Goal: Transaction & Acquisition: Purchase product/service

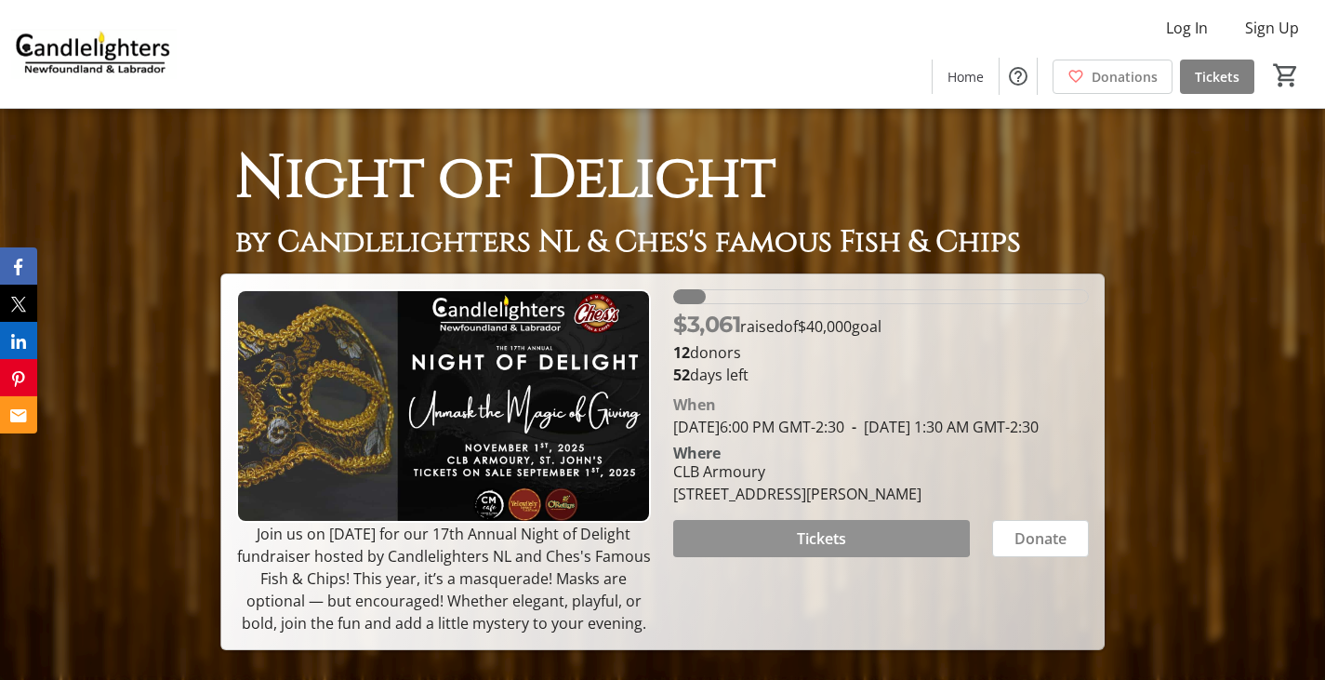
click at [820, 527] on span at bounding box center [821, 538] width 296 height 45
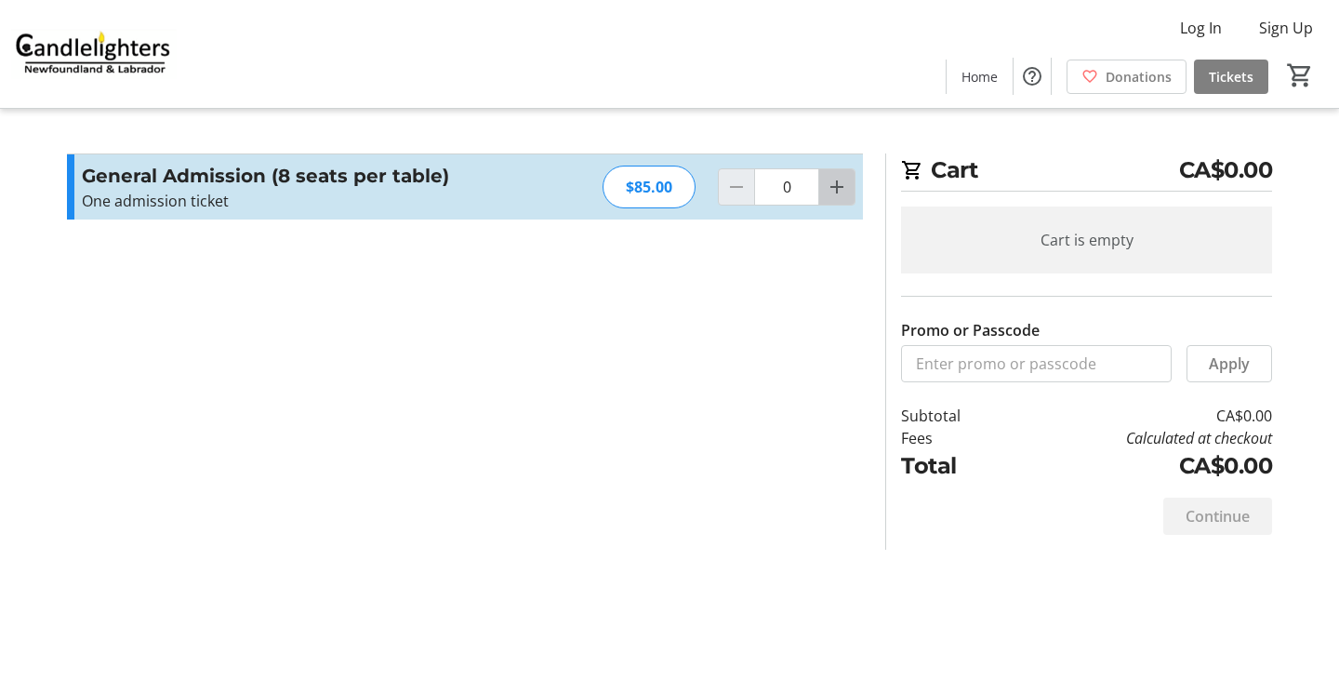
click at [839, 176] on mat-icon "Increment by one" at bounding box center [837, 187] width 22 height 22
type input "1"
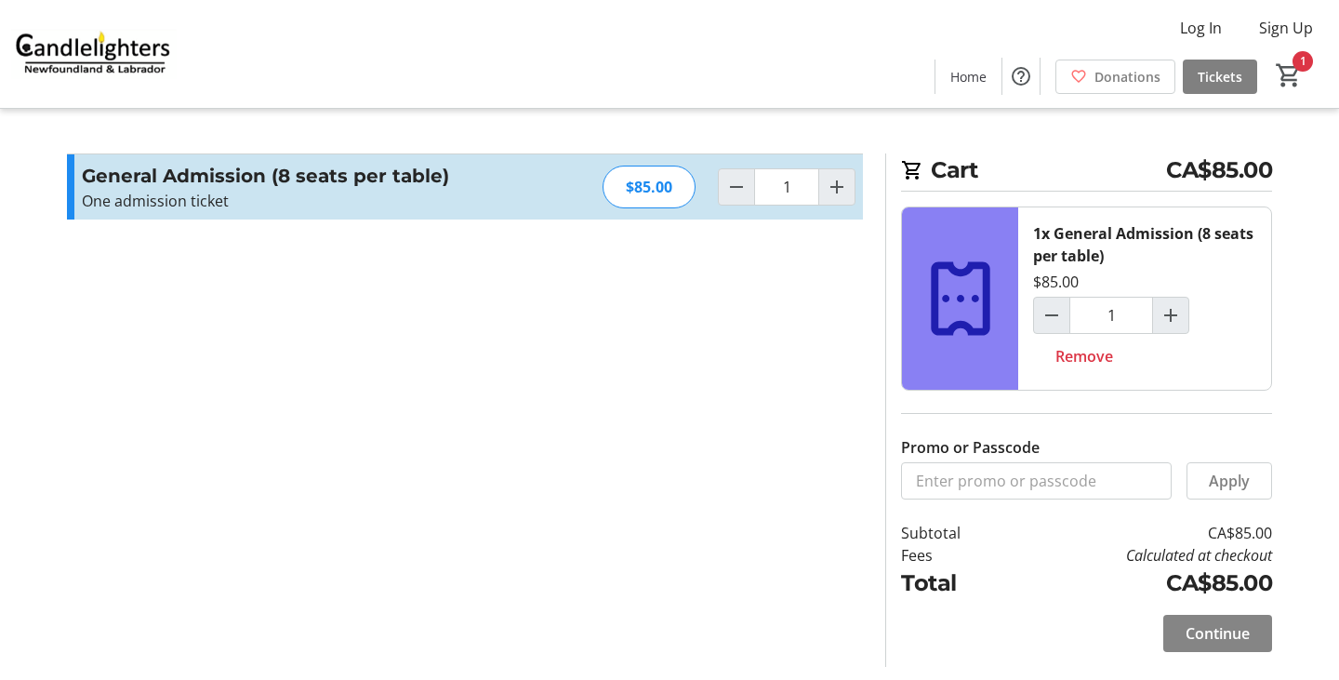
click at [1209, 637] on span "Continue" at bounding box center [1217, 633] width 64 height 22
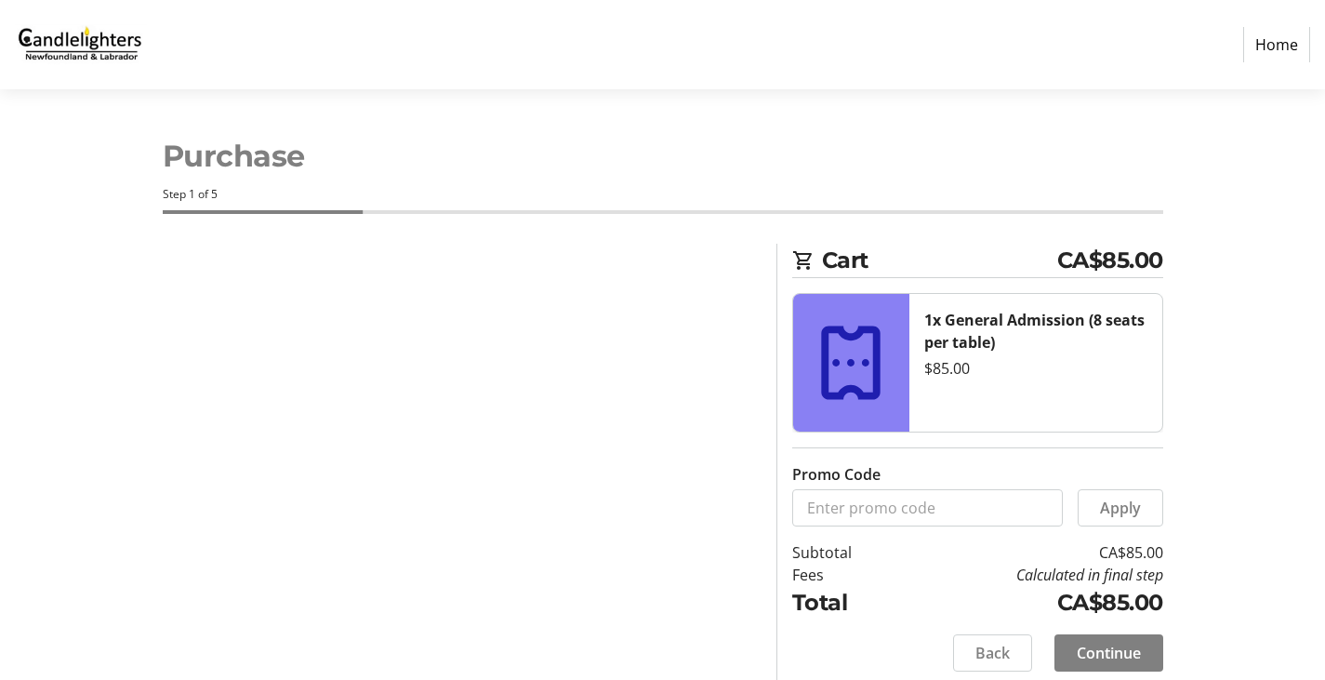
select select "CA"
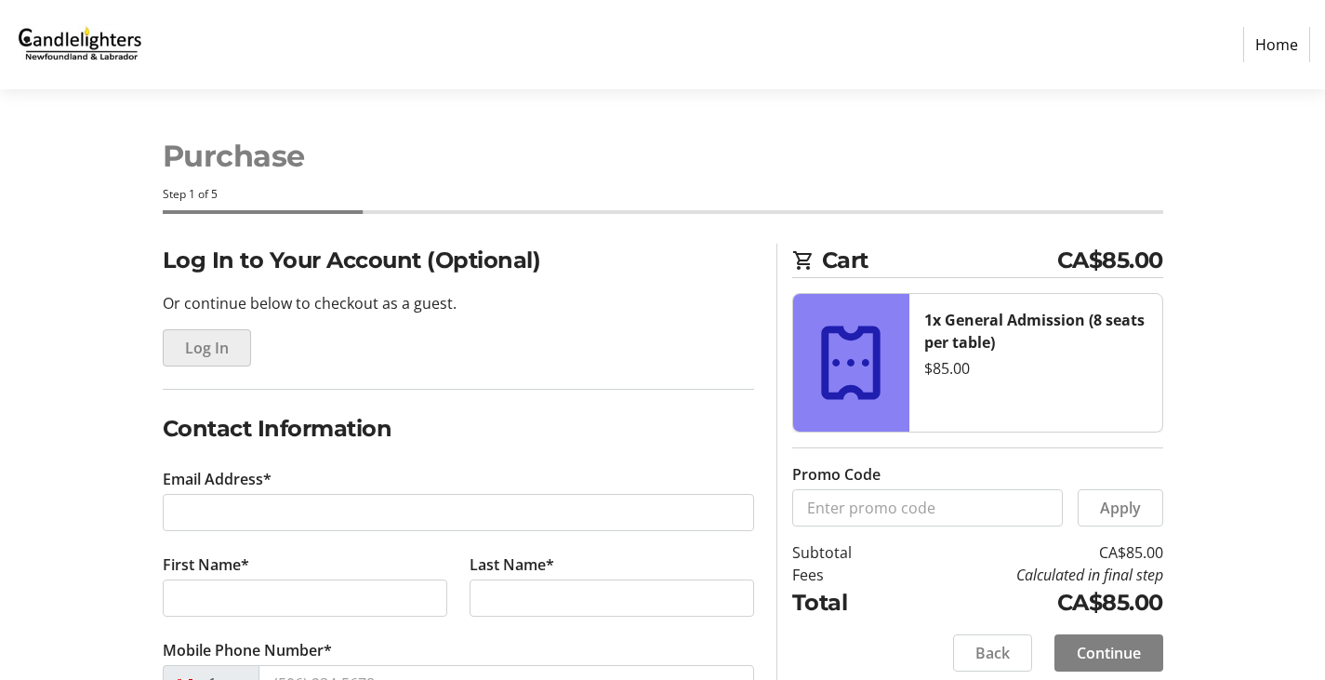
click at [212, 350] on span "Log In" at bounding box center [207, 348] width 44 height 22
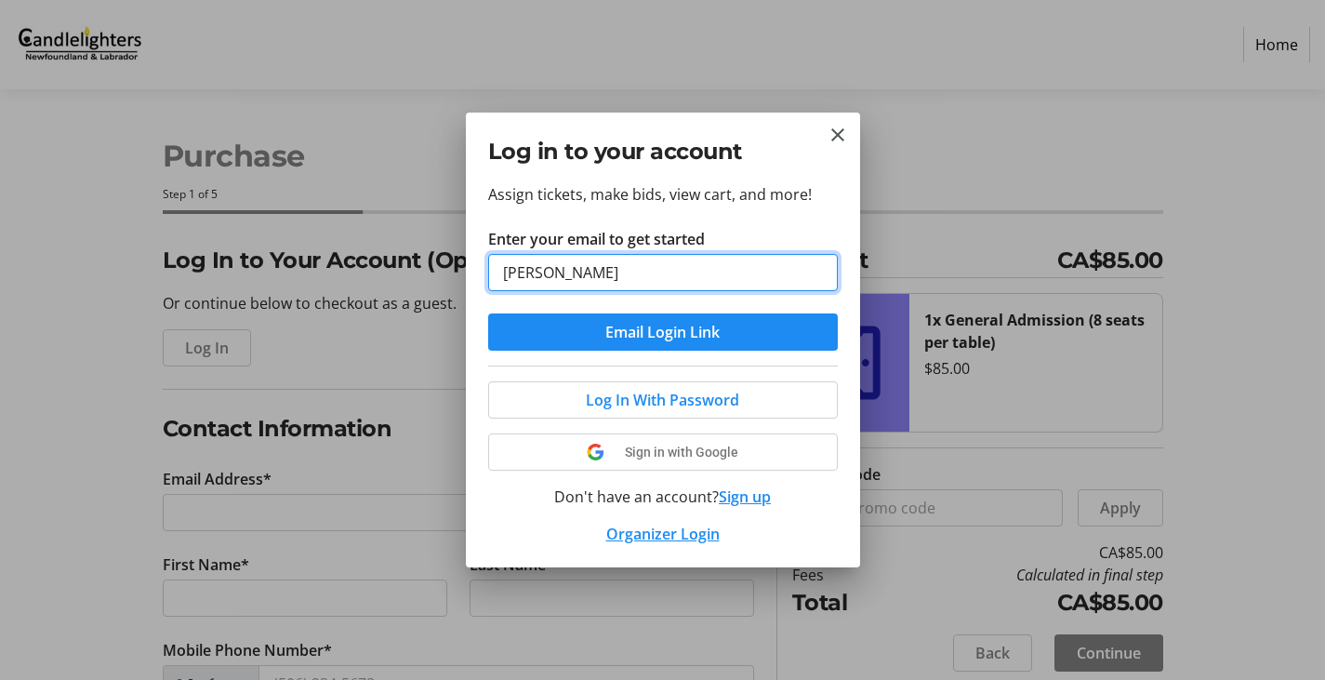
type input "[EMAIL_ADDRESS][DOMAIN_NAME]"
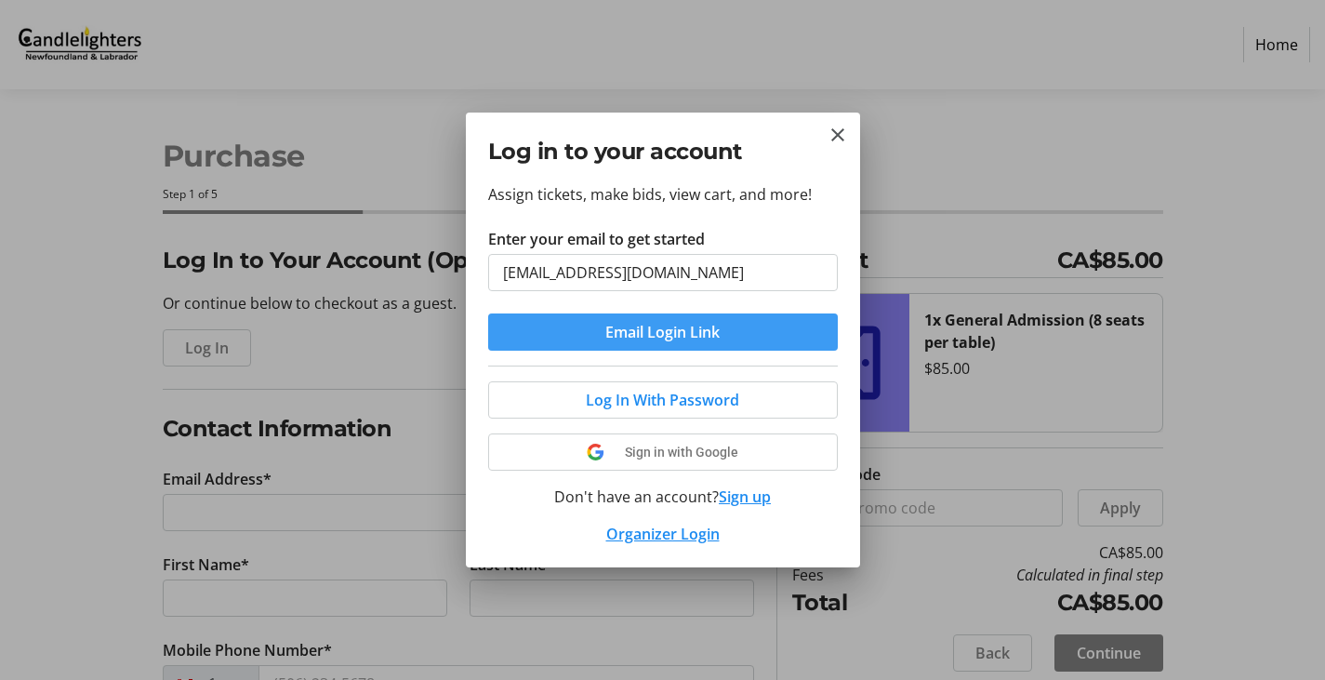
click at [652, 336] on span "Email Login Link" at bounding box center [662, 332] width 114 height 22
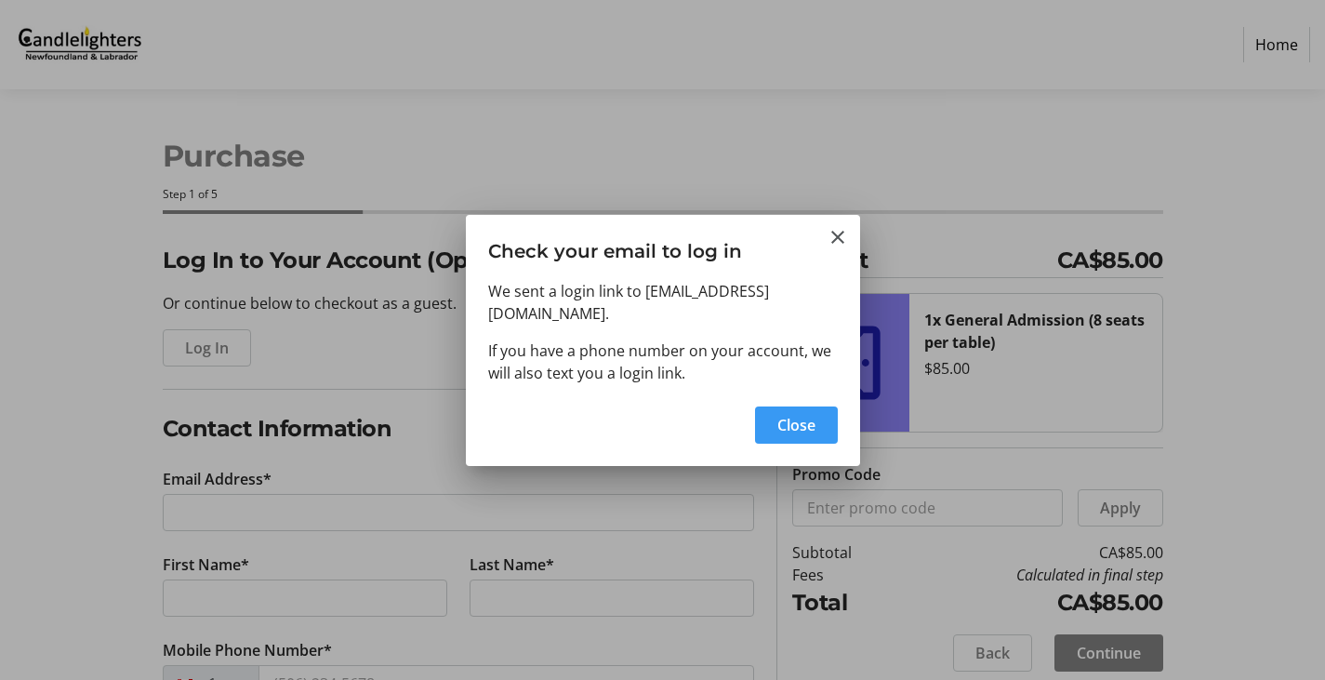
click at [815, 408] on span "button" at bounding box center [796, 425] width 83 height 45
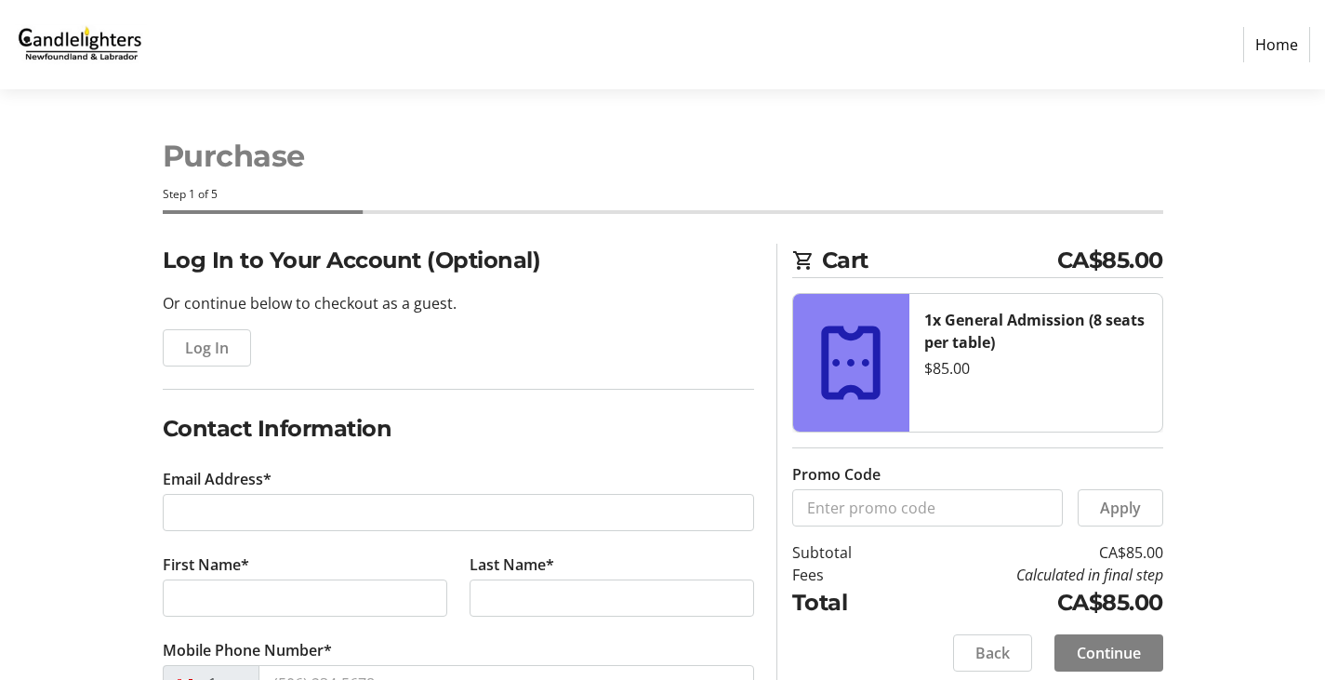
type input "[EMAIL_ADDRESS][DOMAIN_NAME]"
type input "[PERSON_NAME]"
type input "[PHONE_NUMBER]"
radio input "true"
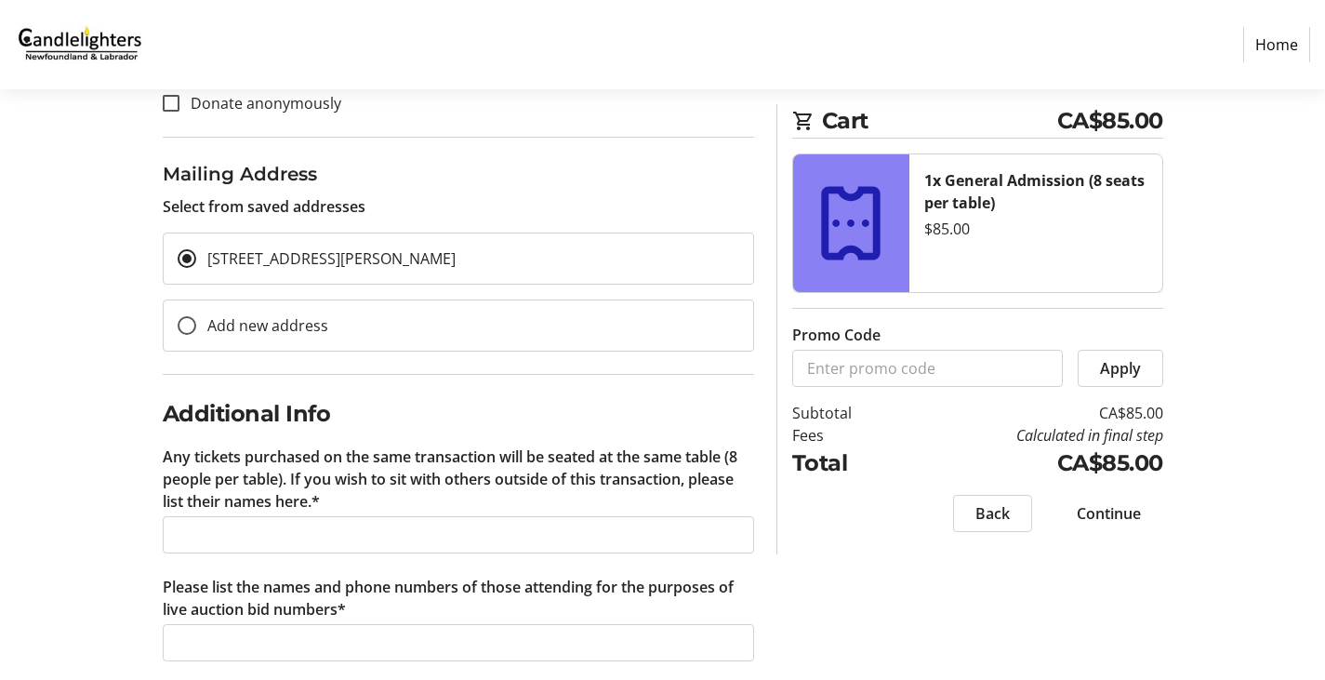
scroll to position [622, 0]
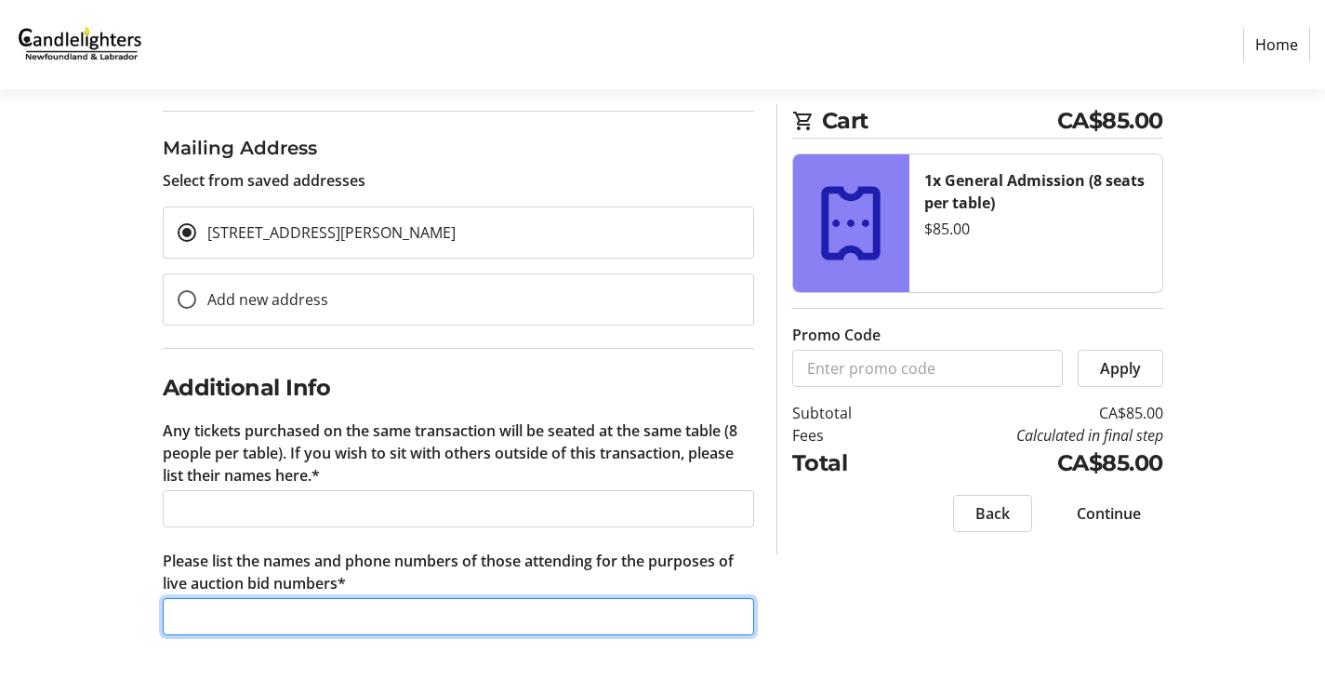
click at [315, 620] on input "Please list the names and phone numbers of those attending for the purposes of …" at bounding box center [458, 616] width 591 height 37
type input "[PERSON_NAME] 7097284026"
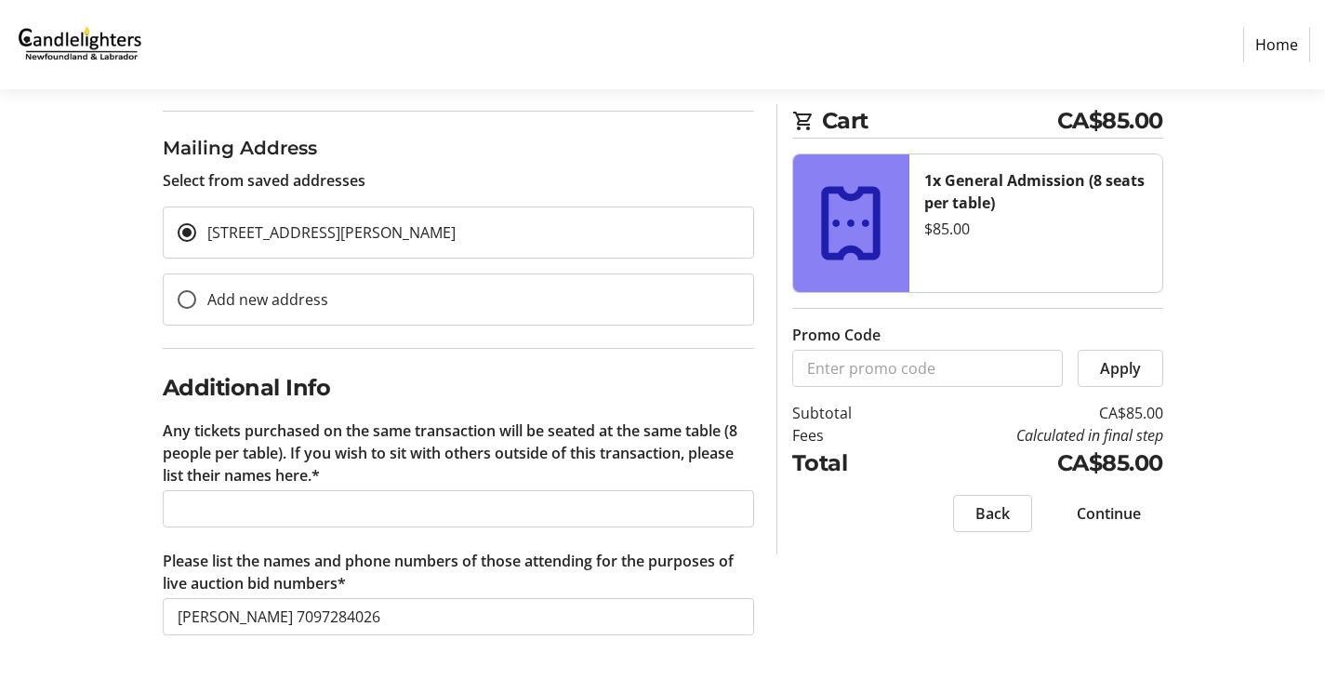
click at [1112, 514] on span "Continue" at bounding box center [1109, 513] width 64 height 22
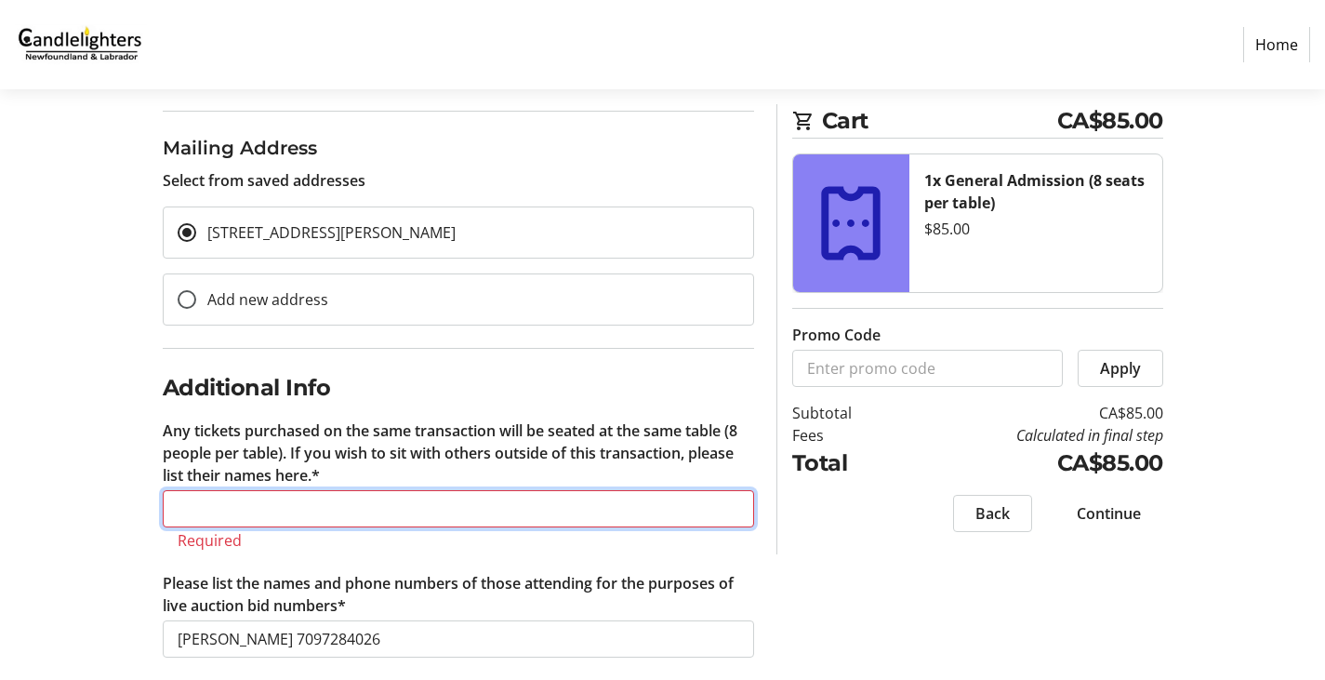
click at [237, 505] on input "Any tickets purchased on the same transaction will be seated at the same table …" at bounding box center [458, 508] width 591 height 37
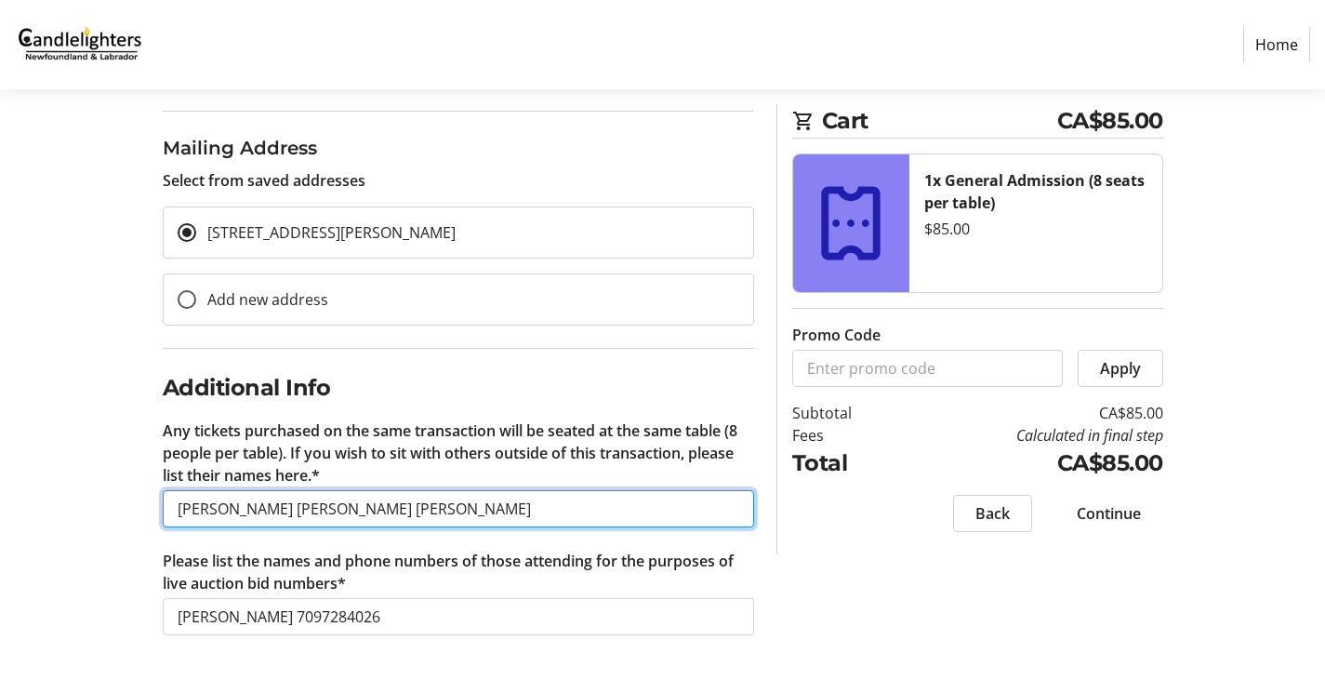
type input "[PERSON_NAME] [PERSON_NAME] [PERSON_NAME]"
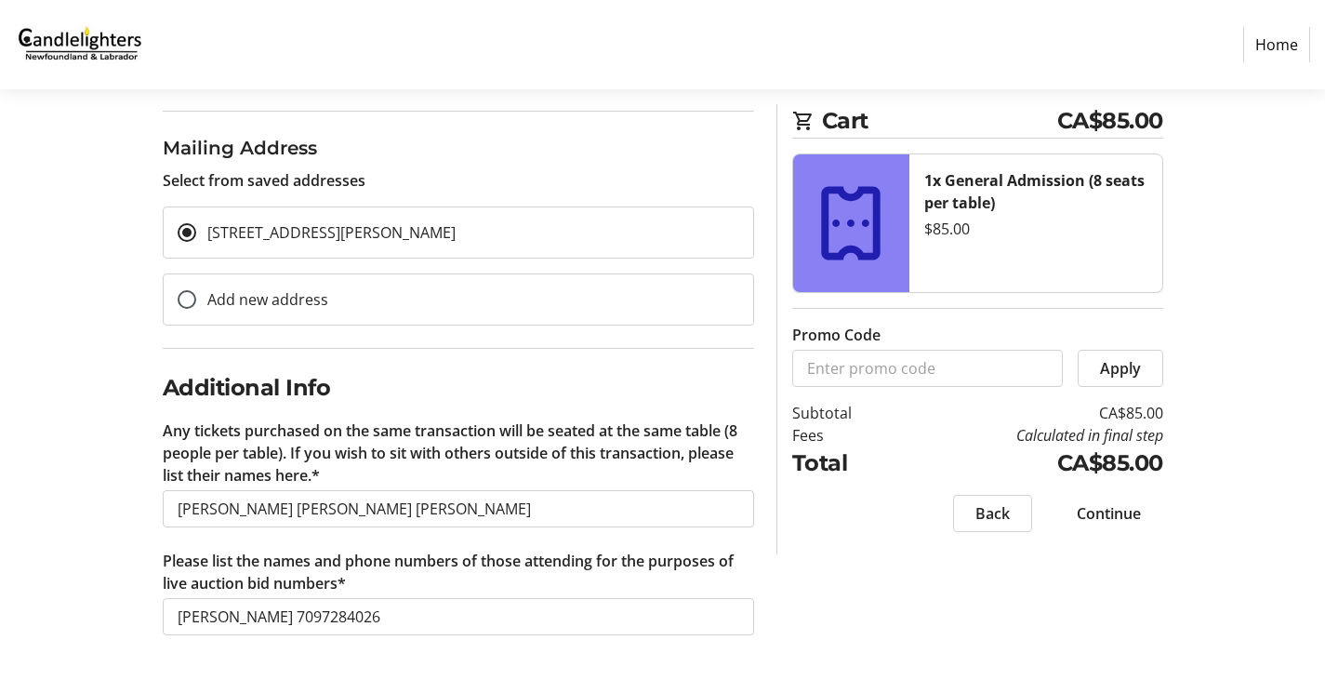
click at [1126, 516] on span "Continue" at bounding box center [1109, 513] width 64 height 22
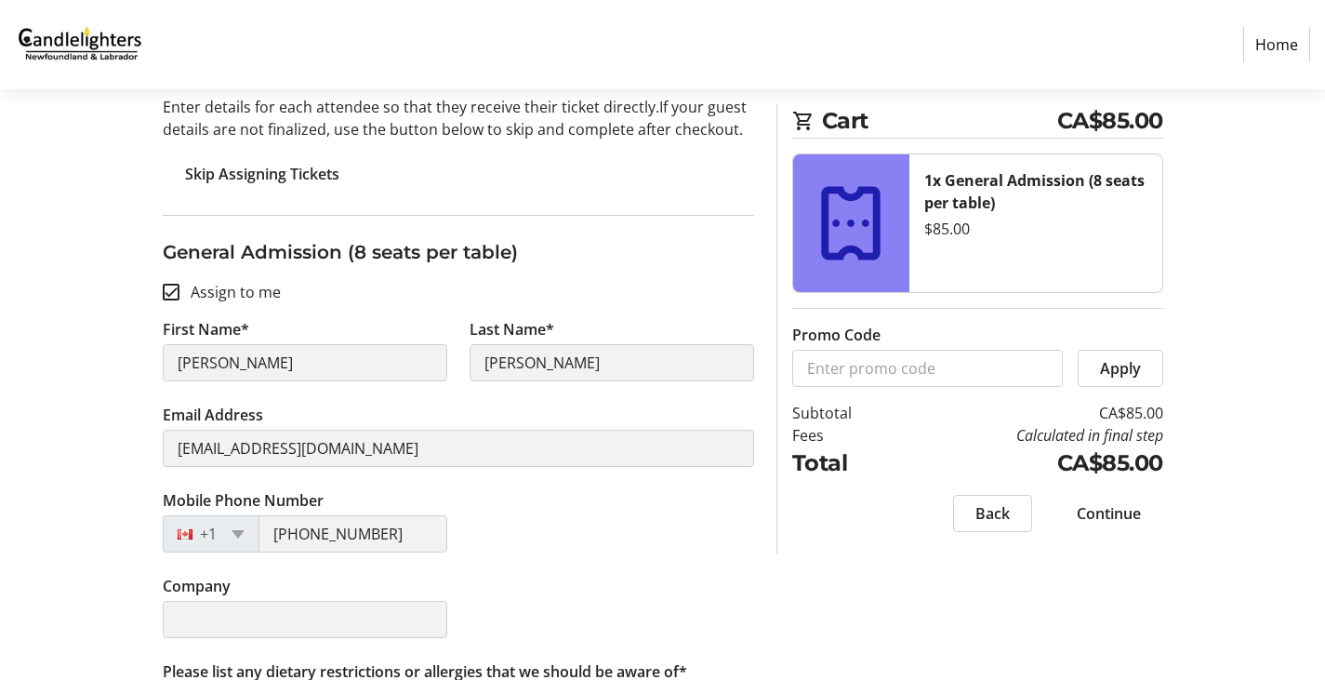
scroll to position [262, 0]
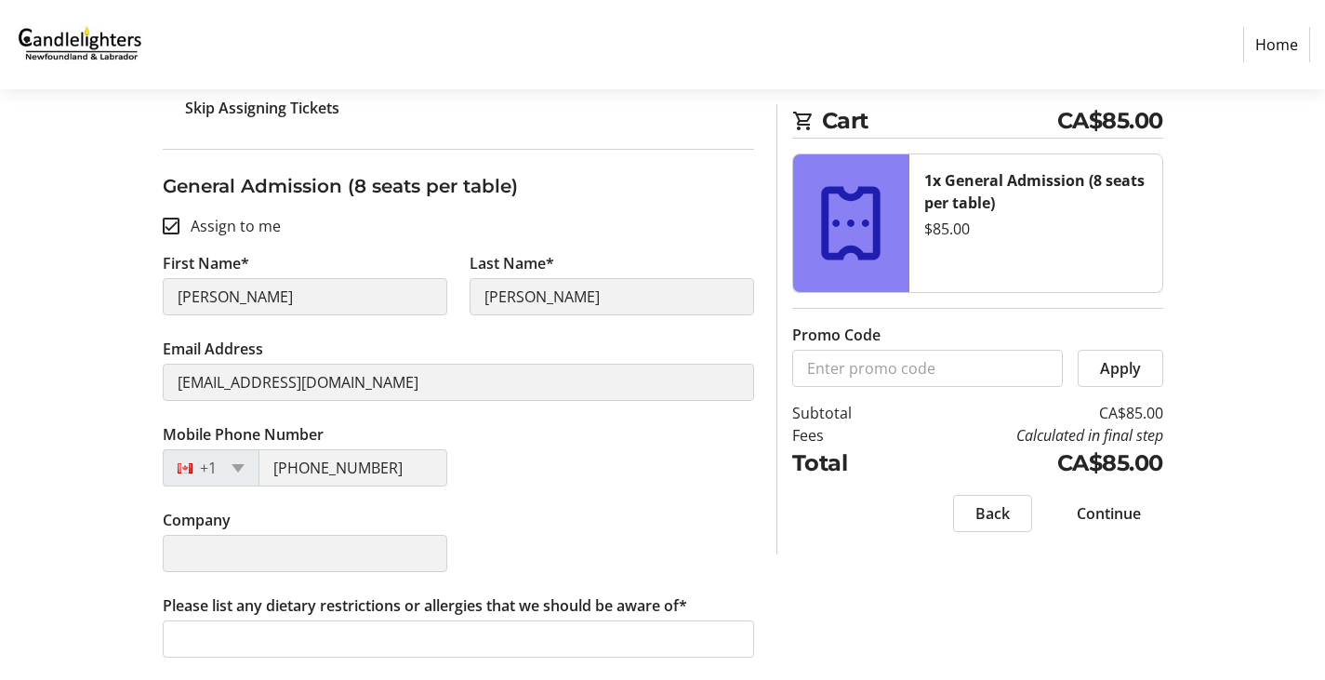
click at [1107, 513] on span "Continue" at bounding box center [1109, 513] width 64 height 22
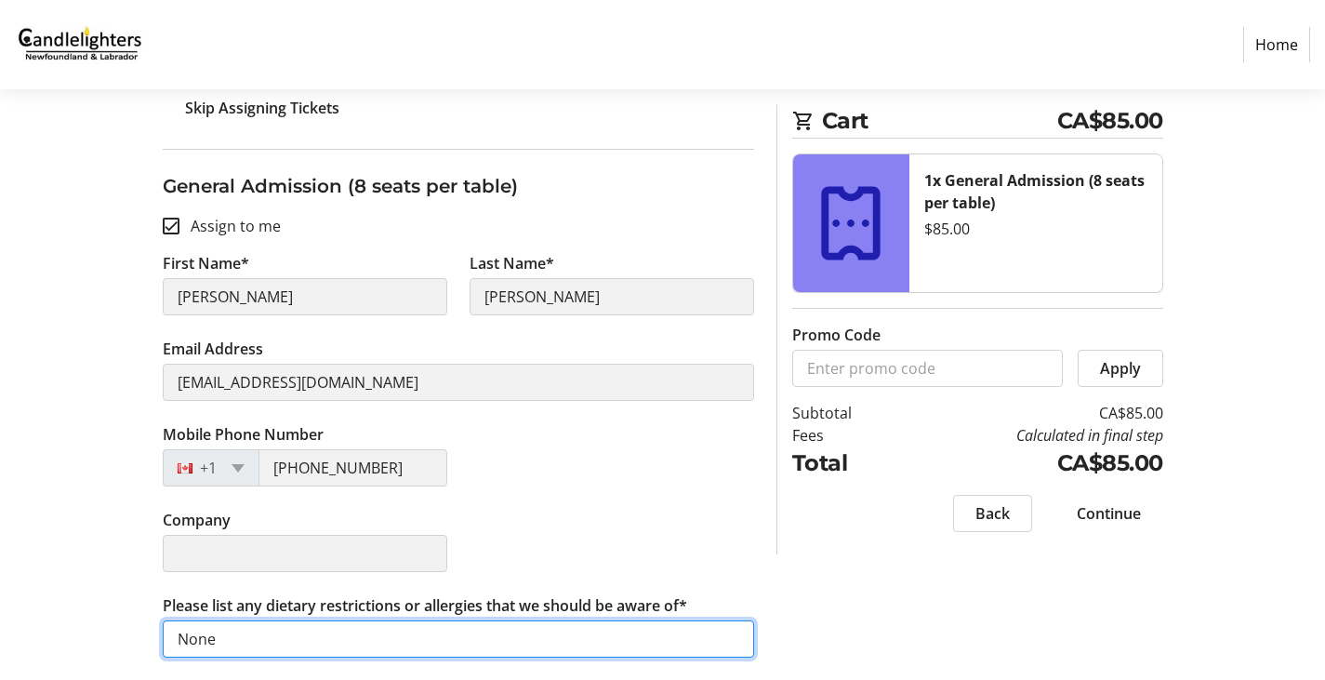
type input "None"
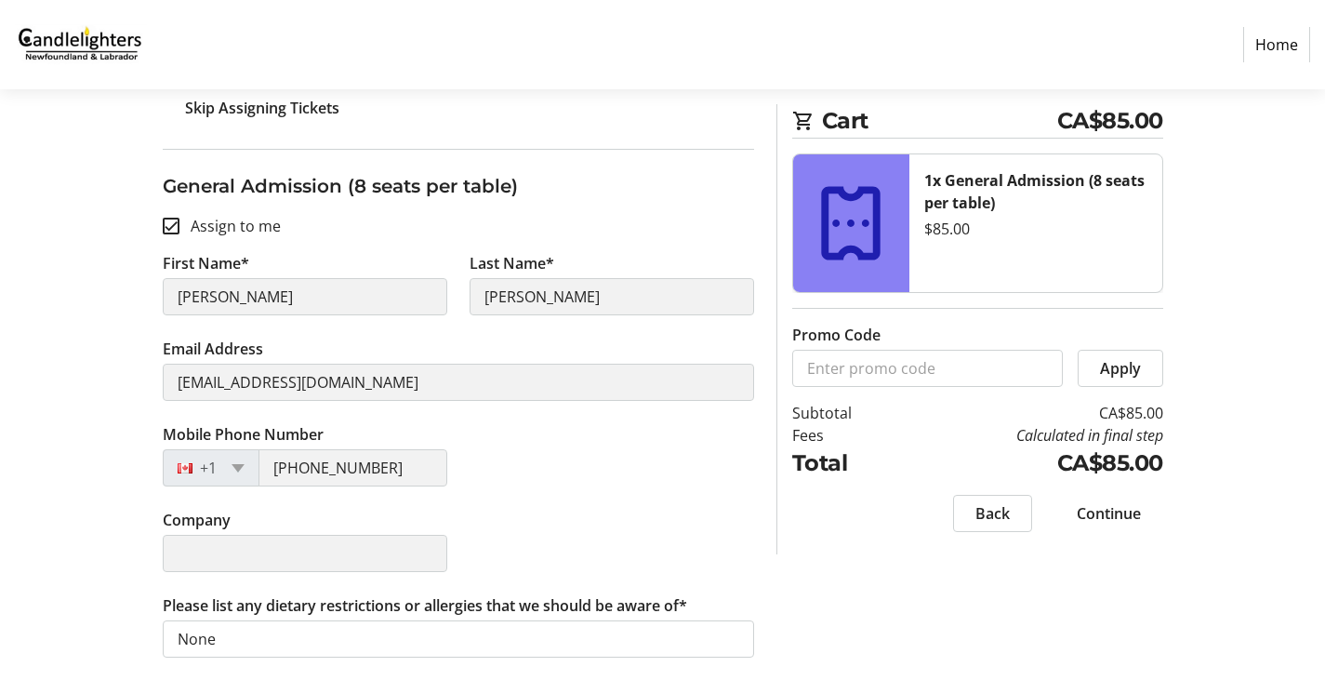
click at [1122, 509] on span "Continue" at bounding box center [1109, 513] width 64 height 22
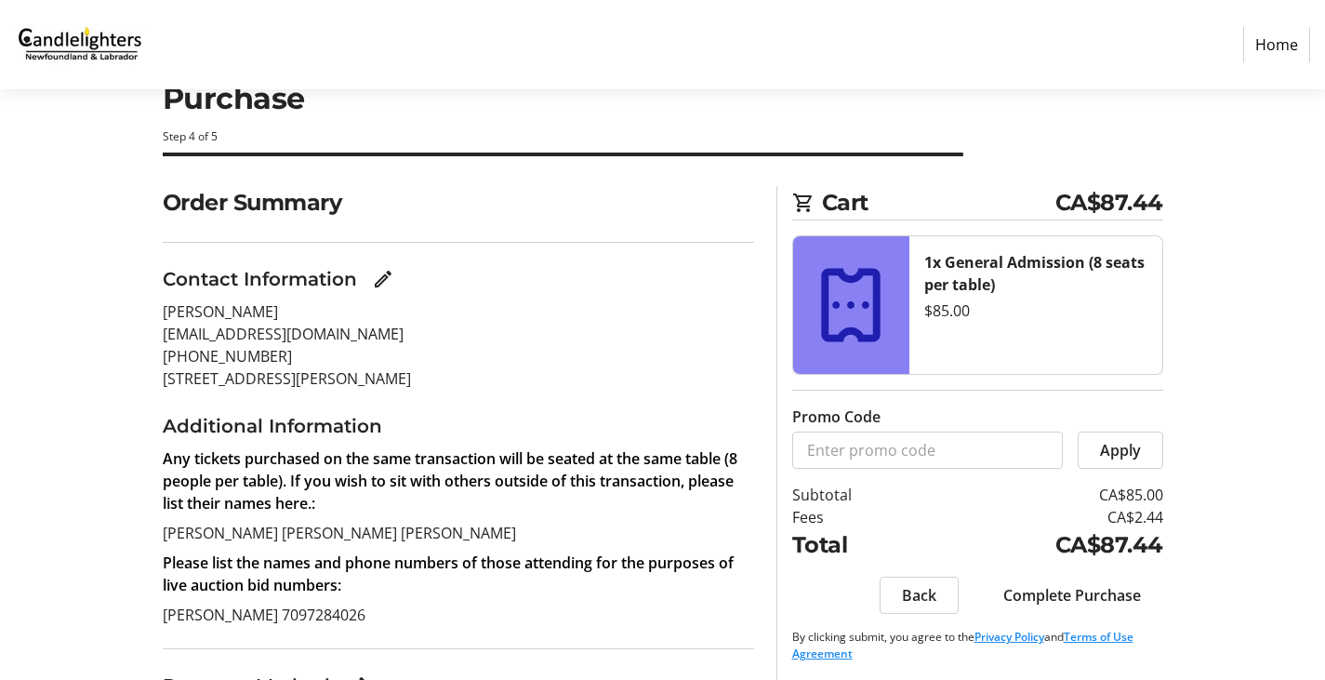
scroll to position [159, 0]
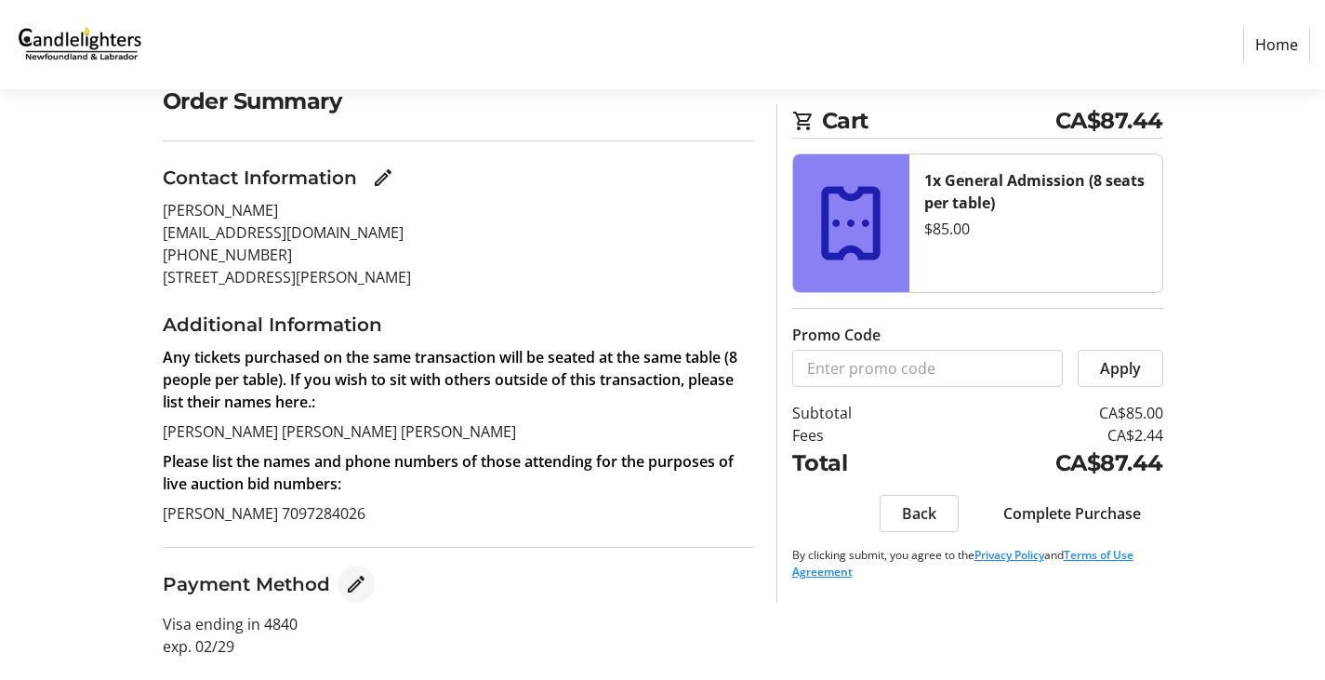
click at [350, 586] on mat-icon "Edit Payment Method" at bounding box center [356, 584] width 22 height 22
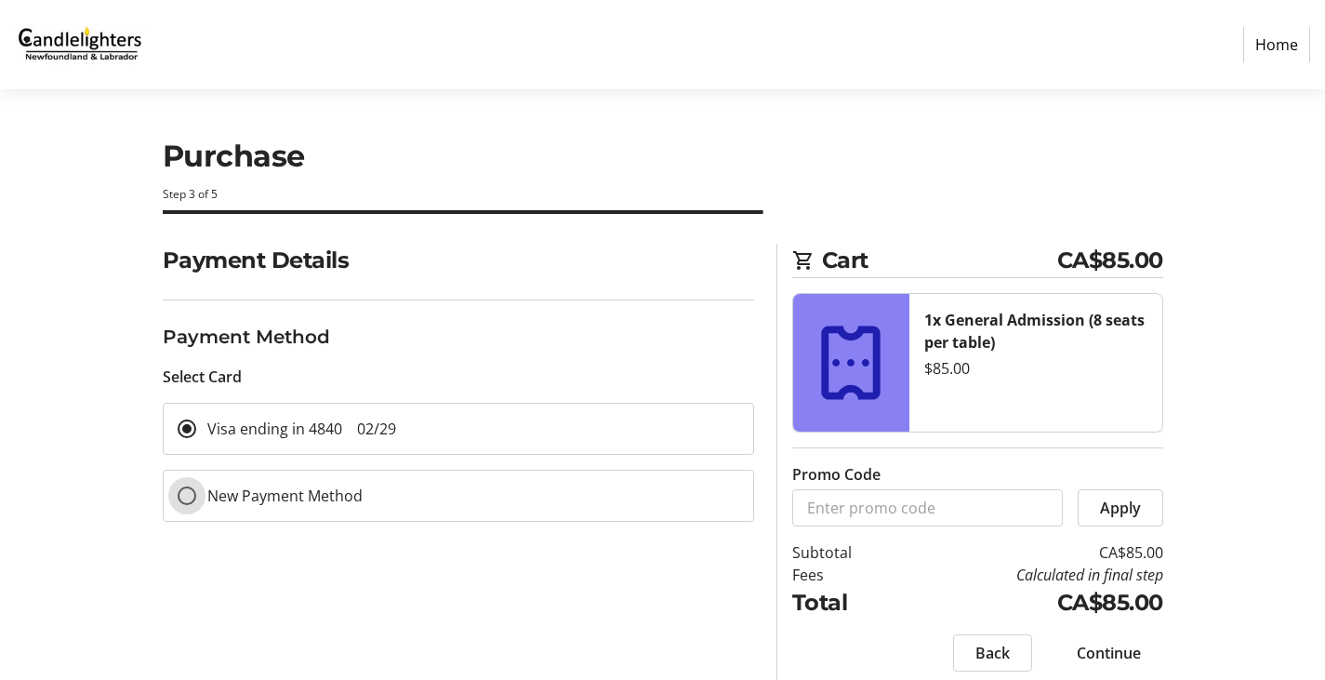
click at [188, 496] on input "New Payment Method" at bounding box center [187, 495] width 19 height 19
radio input "true"
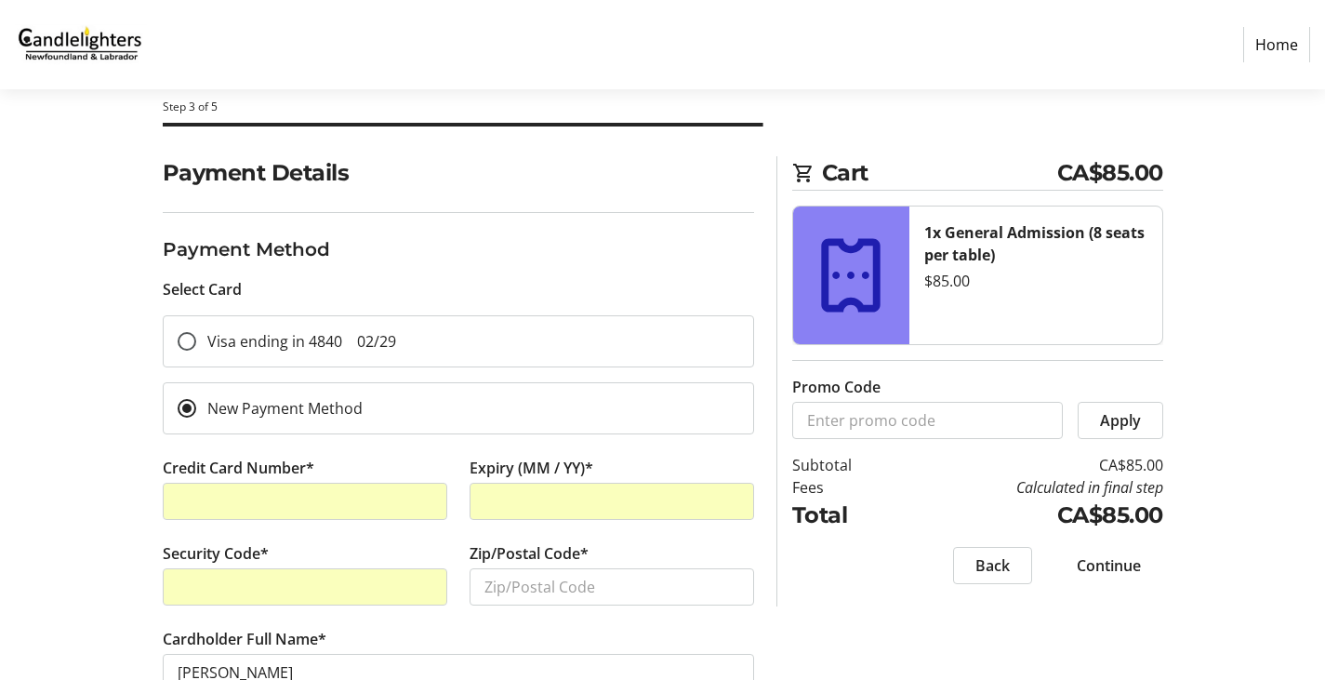
scroll to position [167, 0]
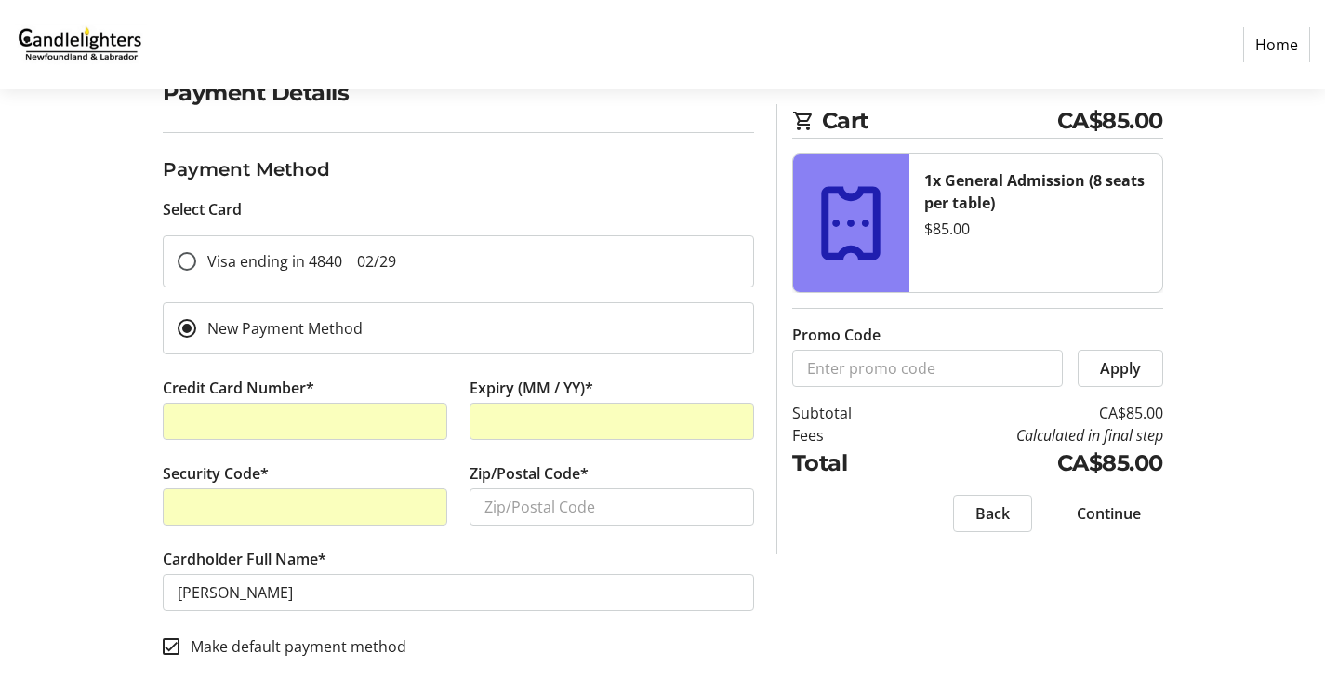
click at [1132, 501] on span at bounding box center [1108, 513] width 109 height 45
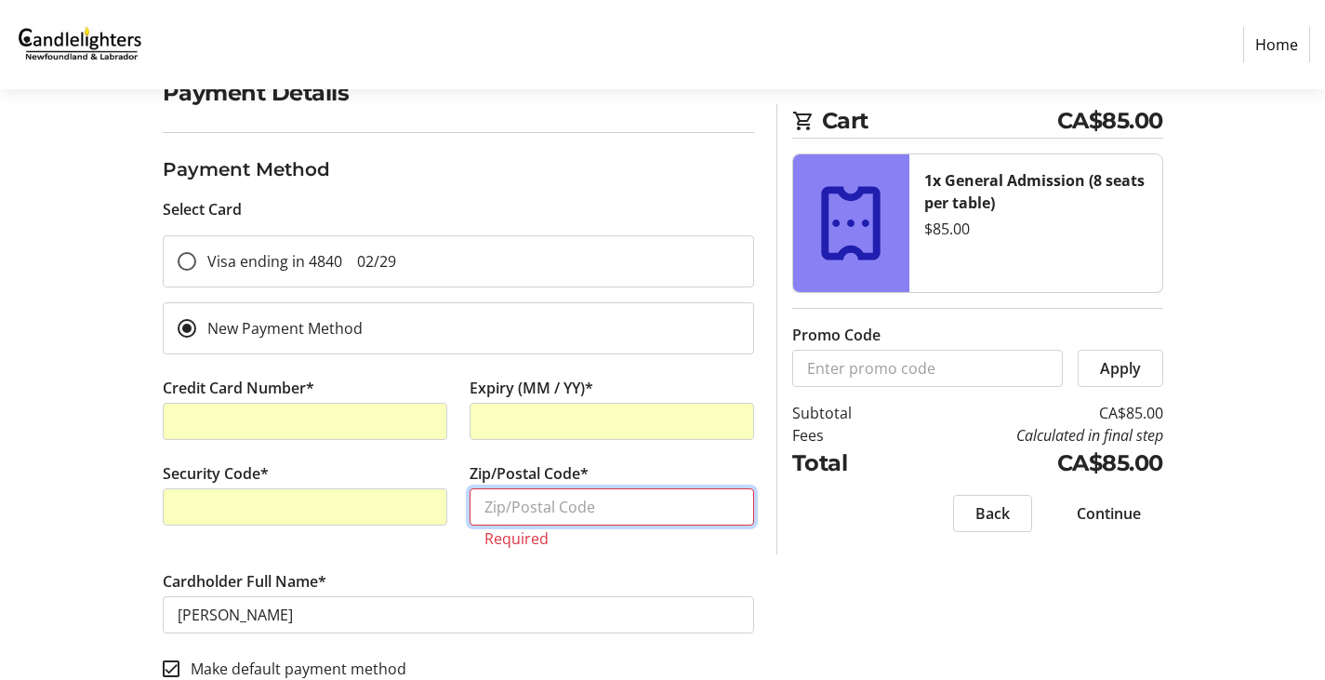
click at [598, 509] on input "Zip/Postal Code*" at bounding box center [611, 506] width 284 height 37
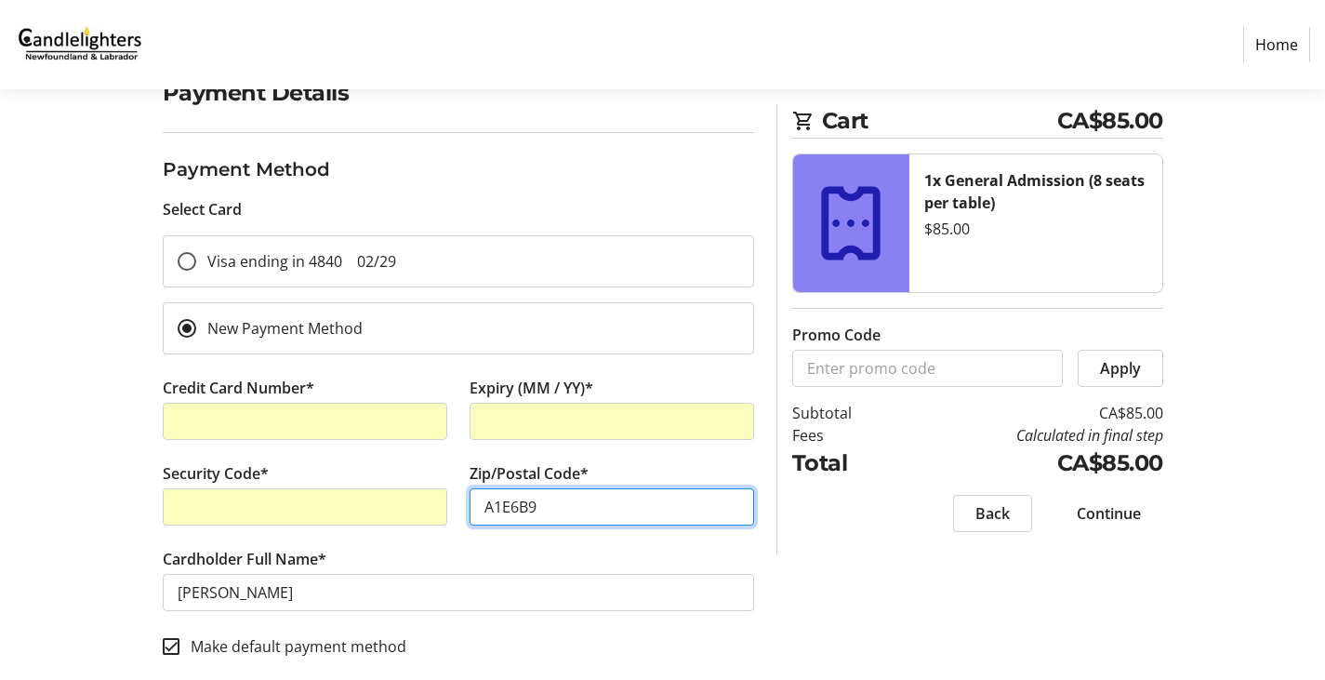
type input "A1E6B9"
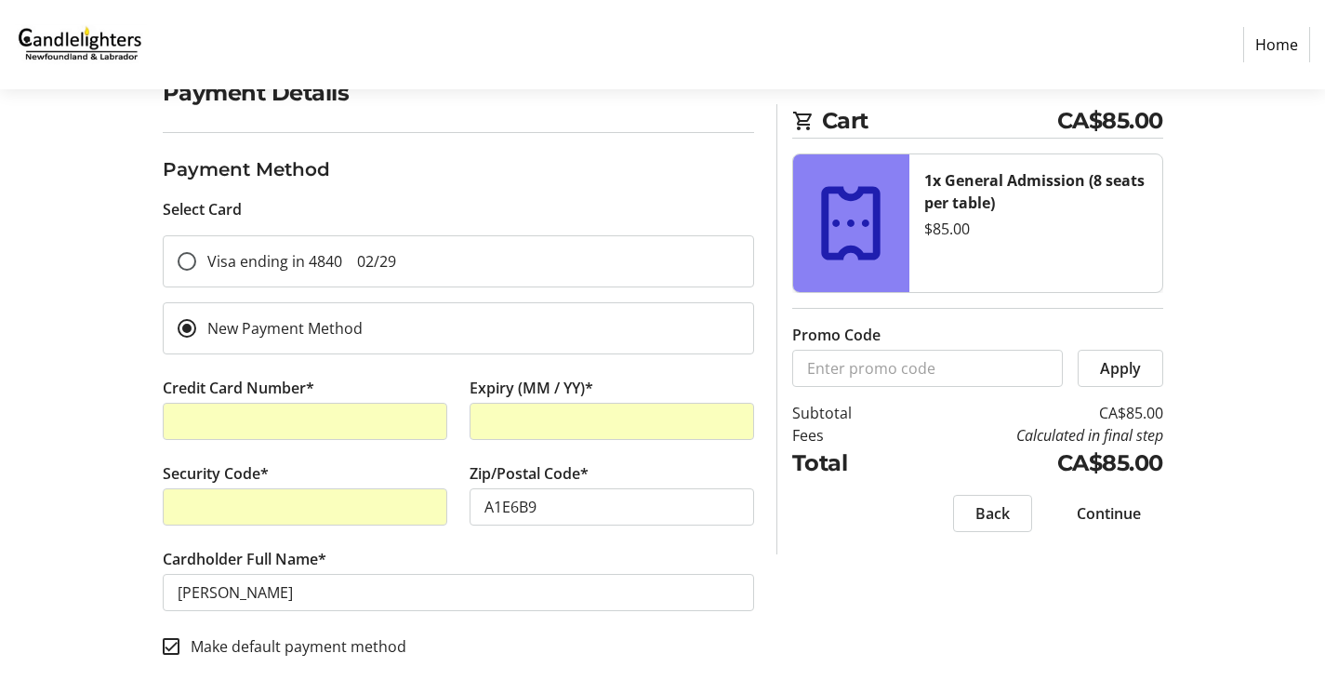
click at [1113, 510] on span "Continue" at bounding box center [1109, 513] width 64 height 22
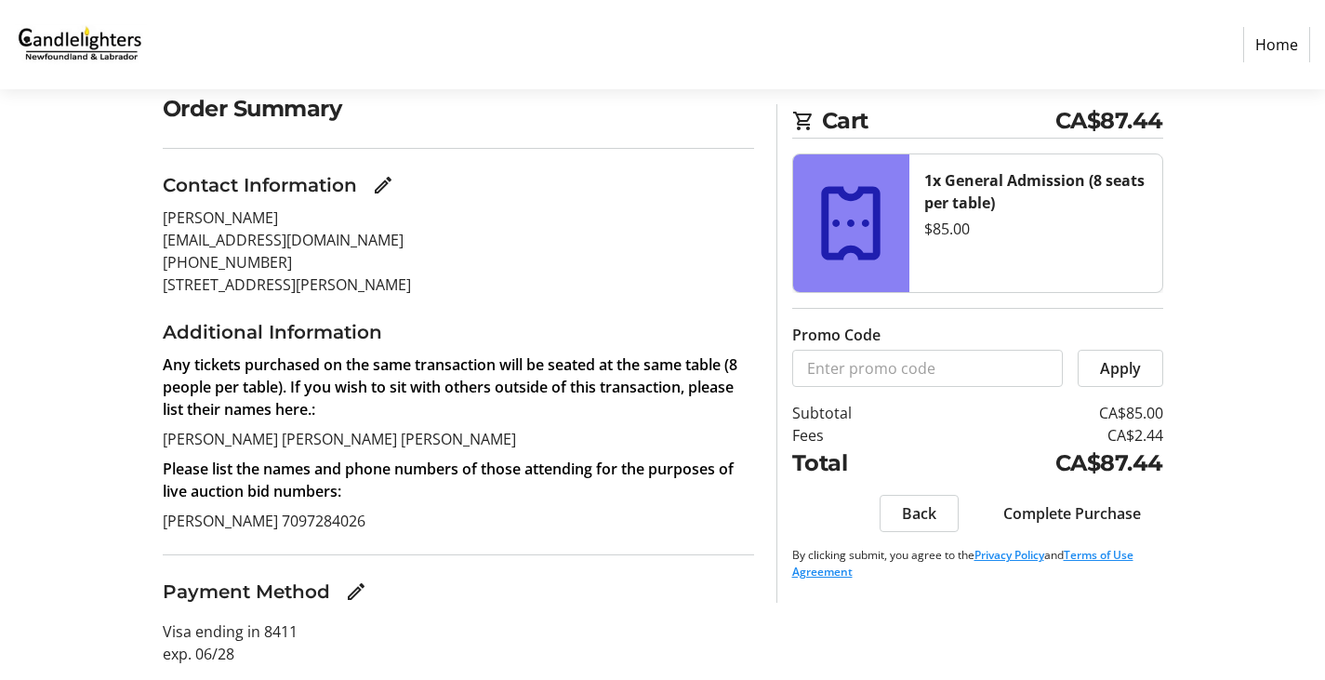
scroll to position [159, 0]
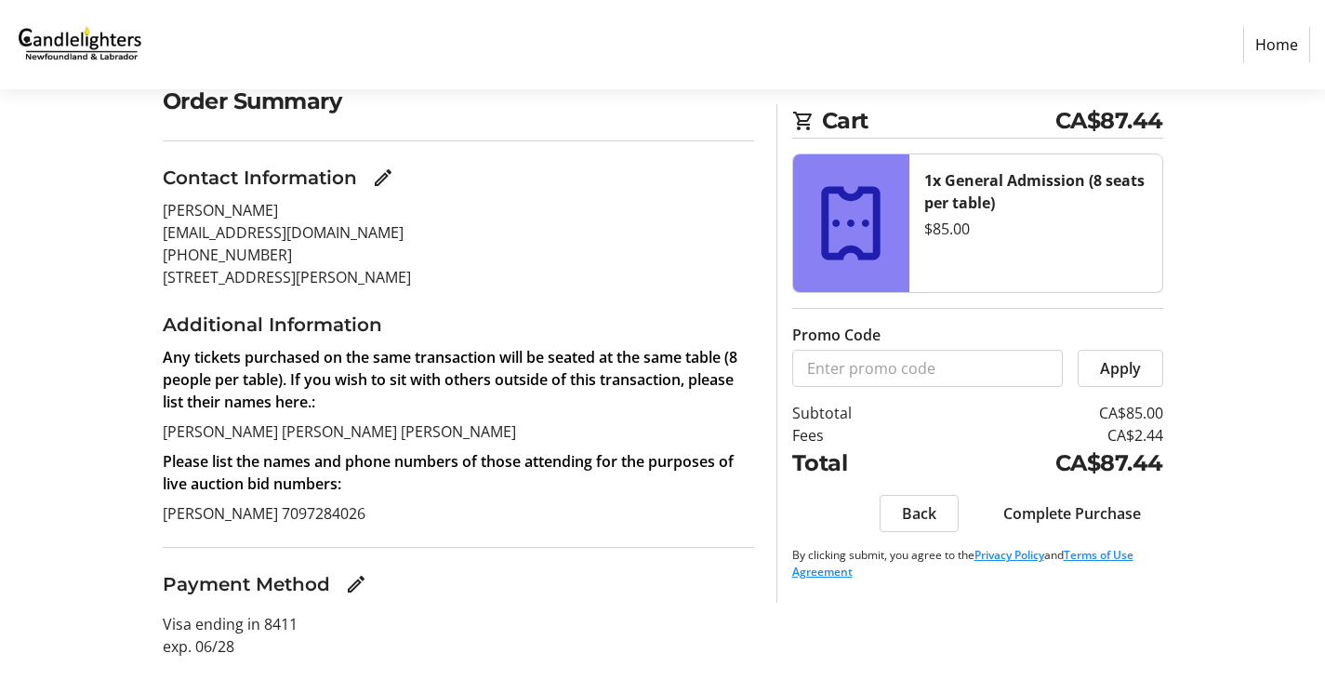
click at [1084, 513] on span "Complete Purchase" at bounding box center [1072, 513] width 138 height 22
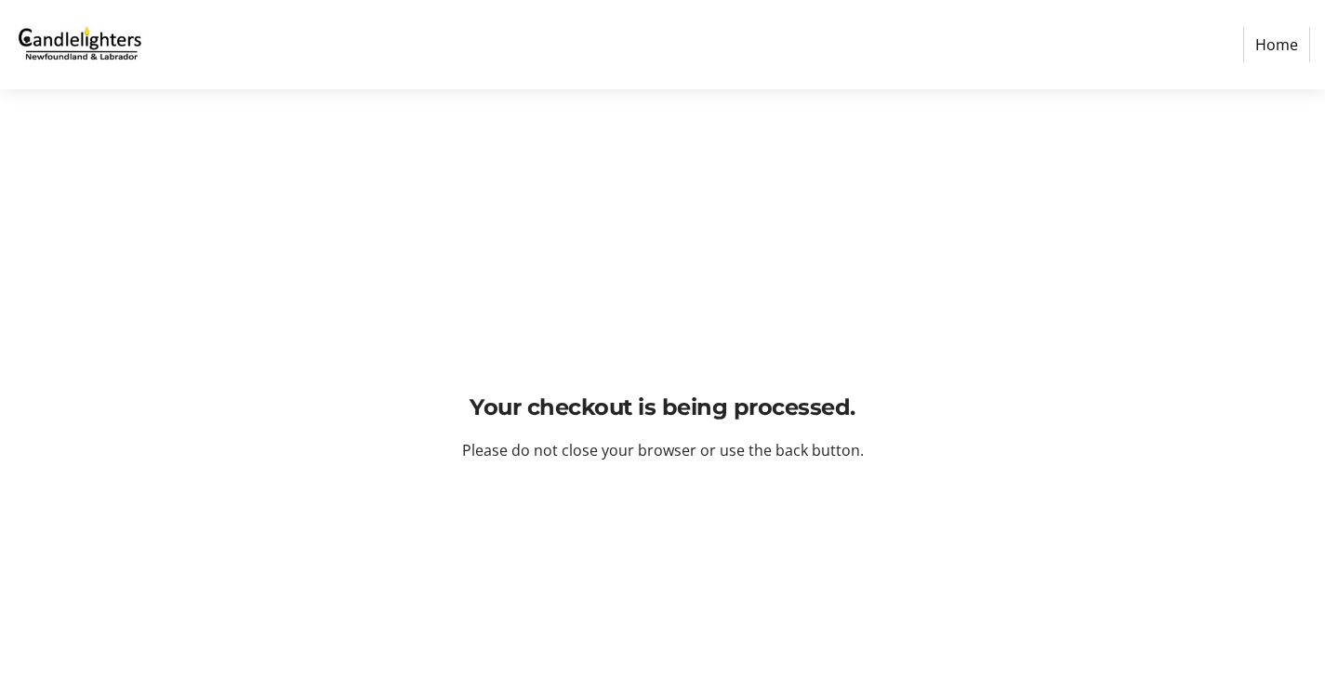
scroll to position [0, 0]
